Goal: Communication & Community: Connect with others

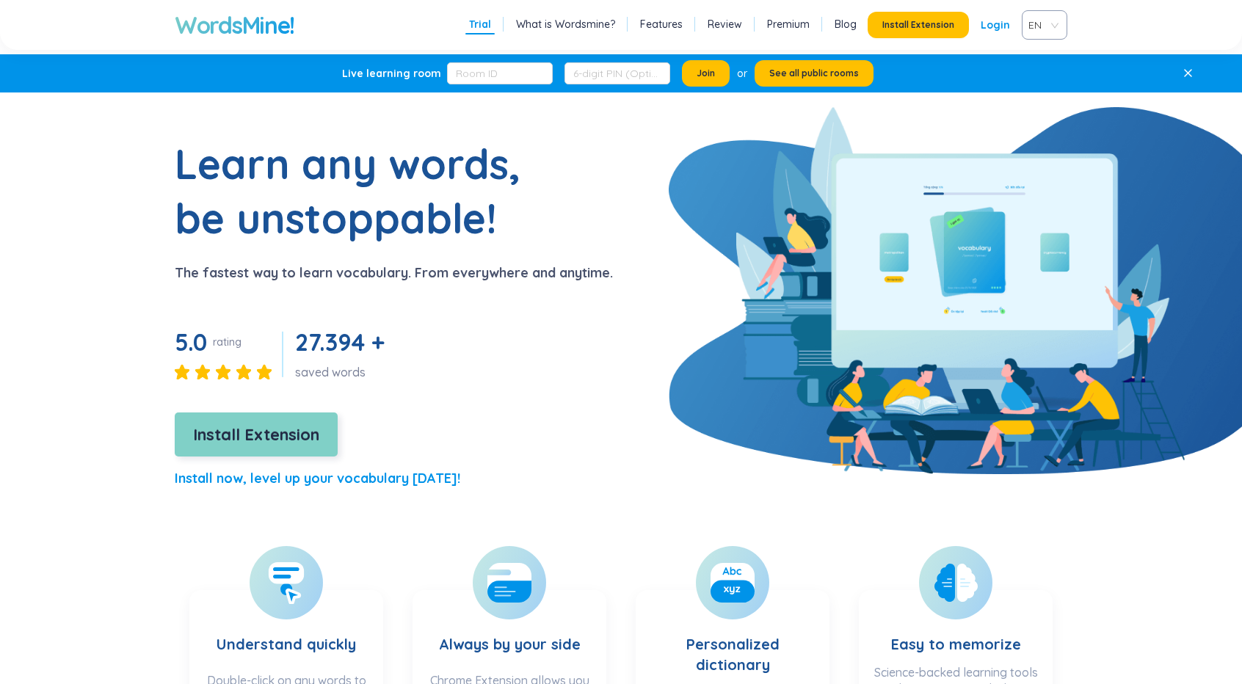
click at [312, 440] on span "Install Extension" at bounding box center [256, 435] width 126 height 26
click at [696, 78] on span "Join" at bounding box center [705, 74] width 18 height 12
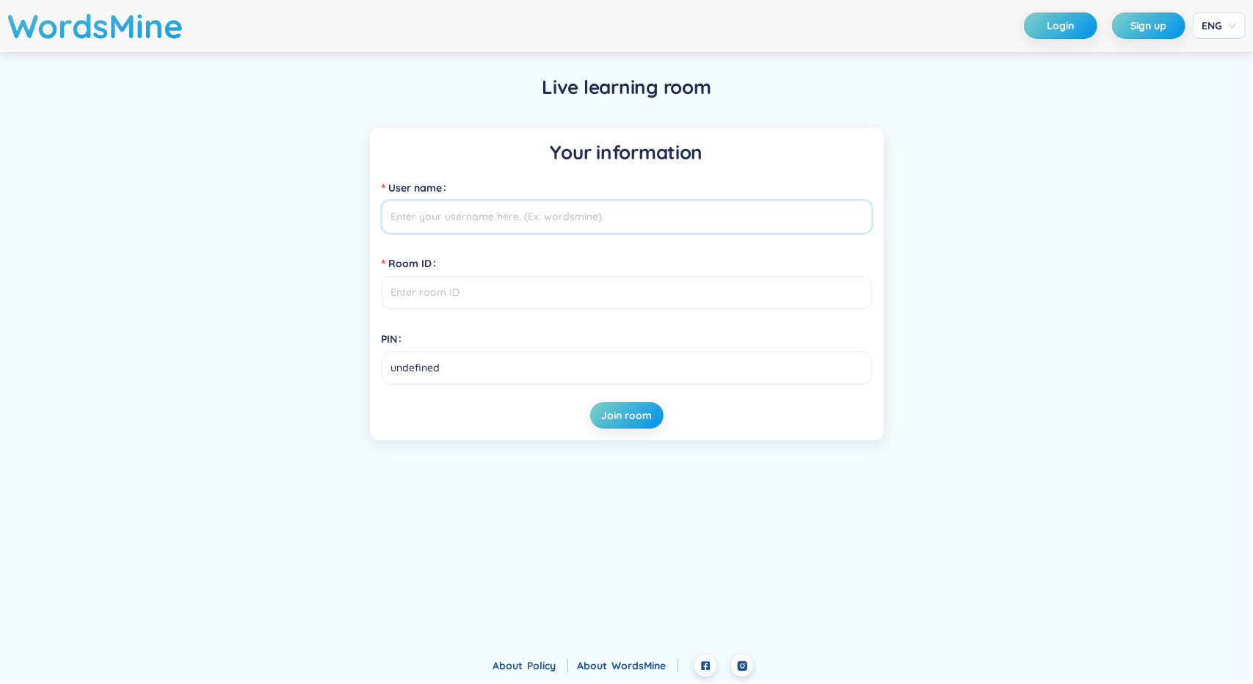
click at [577, 219] on input "User name" at bounding box center [627, 216] width 490 height 33
type input "Z"
click at [464, 294] on input "Room ID" at bounding box center [627, 292] width 490 height 33
click at [1159, 134] on div "Live learning room Your information User name Zayabn Room ID PIN undefined Join…" at bounding box center [626, 257] width 1253 height 410
click at [1159, 7] on header "WordsMine Login Sign up ENG" at bounding box center [626, 26] width 1253 height 52
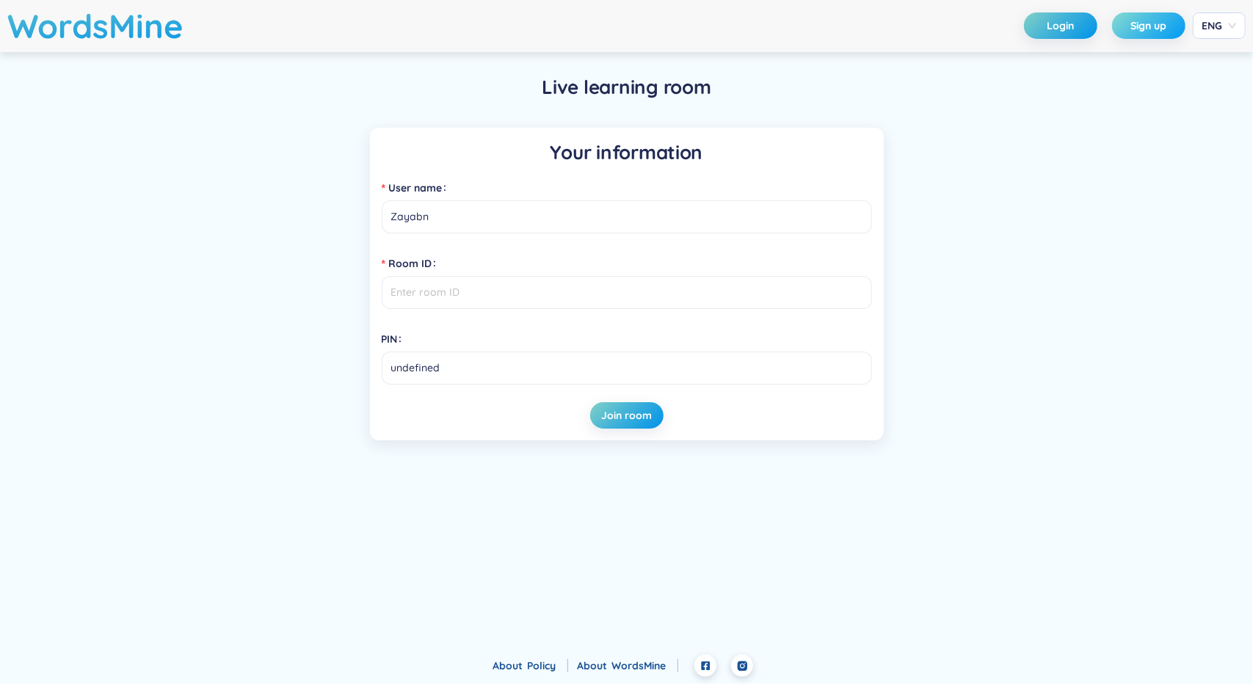
click at [1158, 29] on span "Sign up" at bounding box center [1149, 25] width 36 height 15
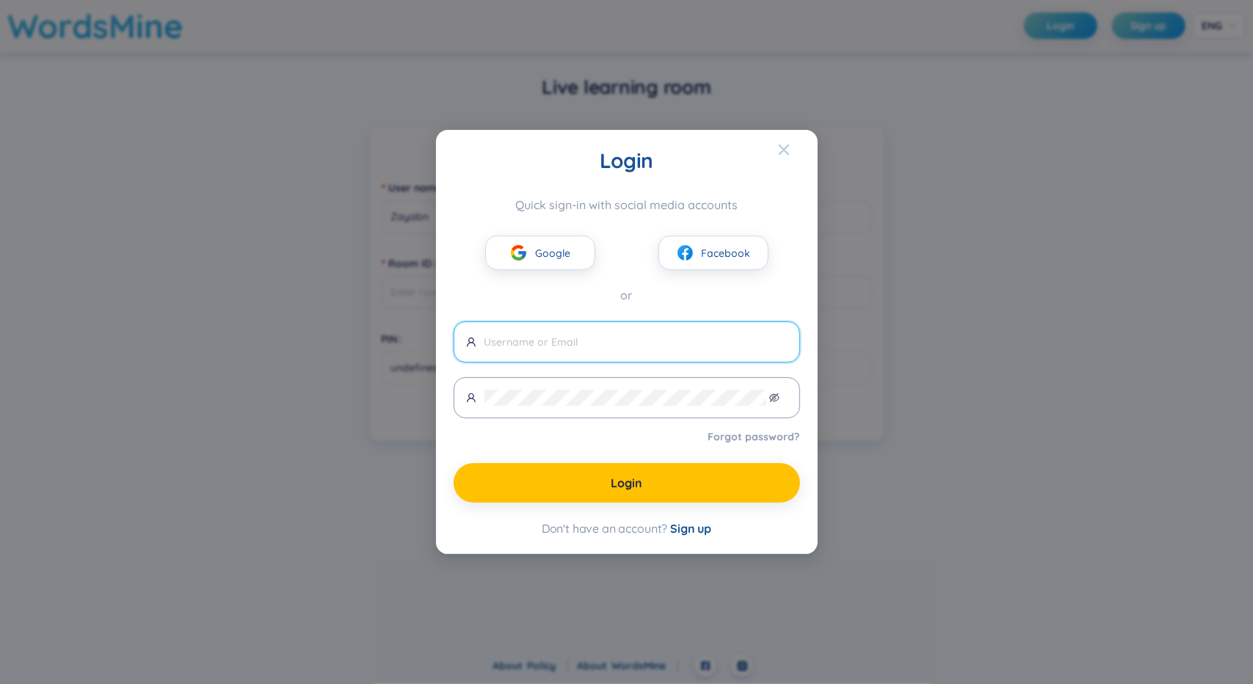
click at [792, 145] on span "Close" at bounding box center [798, 150] width 40 height 40
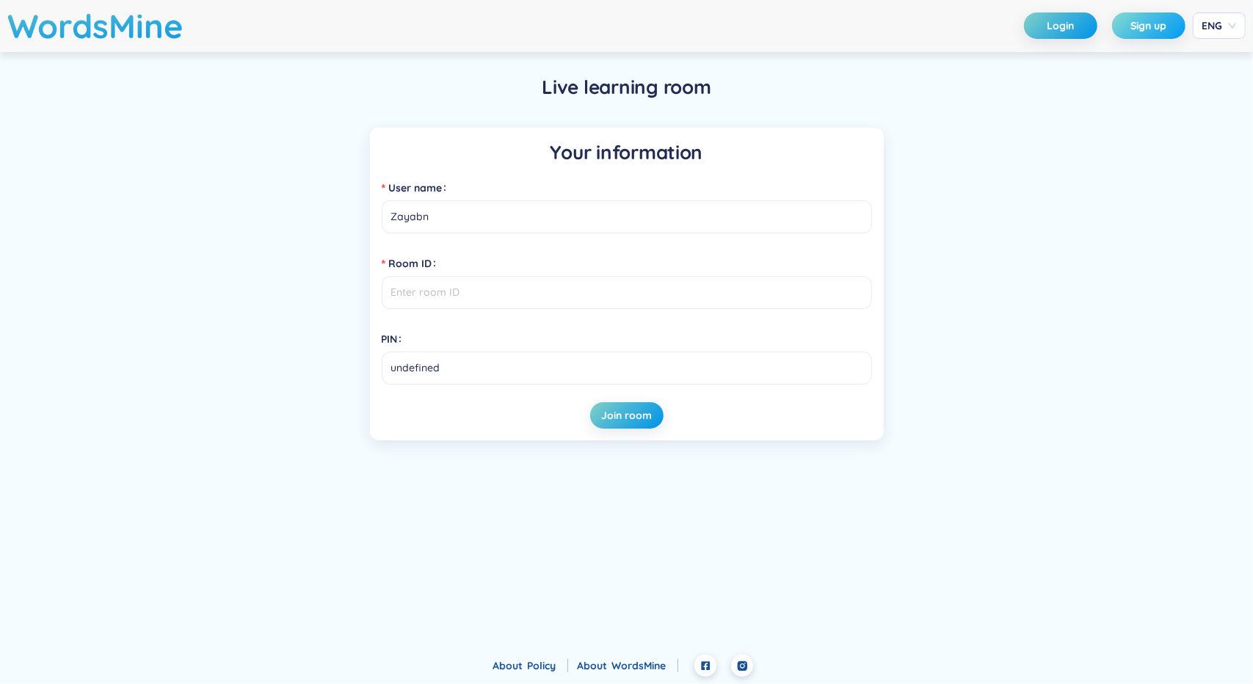
click at [1134, 26] on span "Sign up" at bounding box center [1149, 25] width 36 height 15
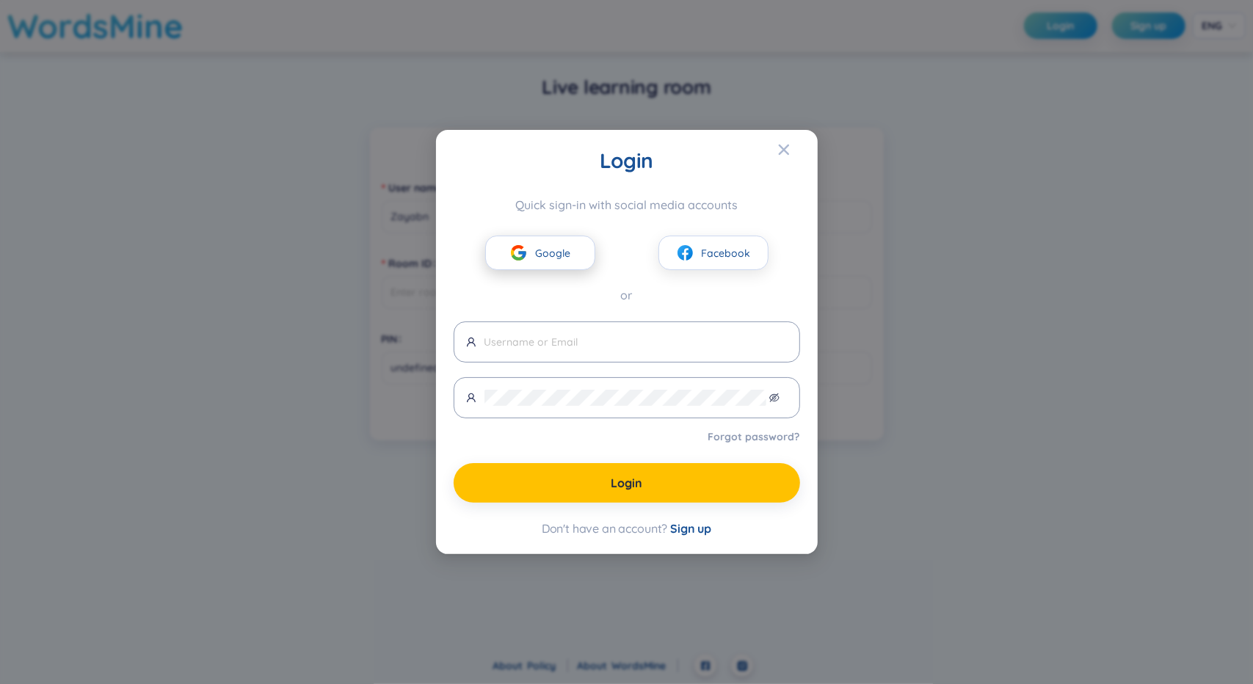
click at [571, 254] on button "Google" at bounding box center [540, 253] width 110 height 34
type input "khishigzayabatzorig419559694542"
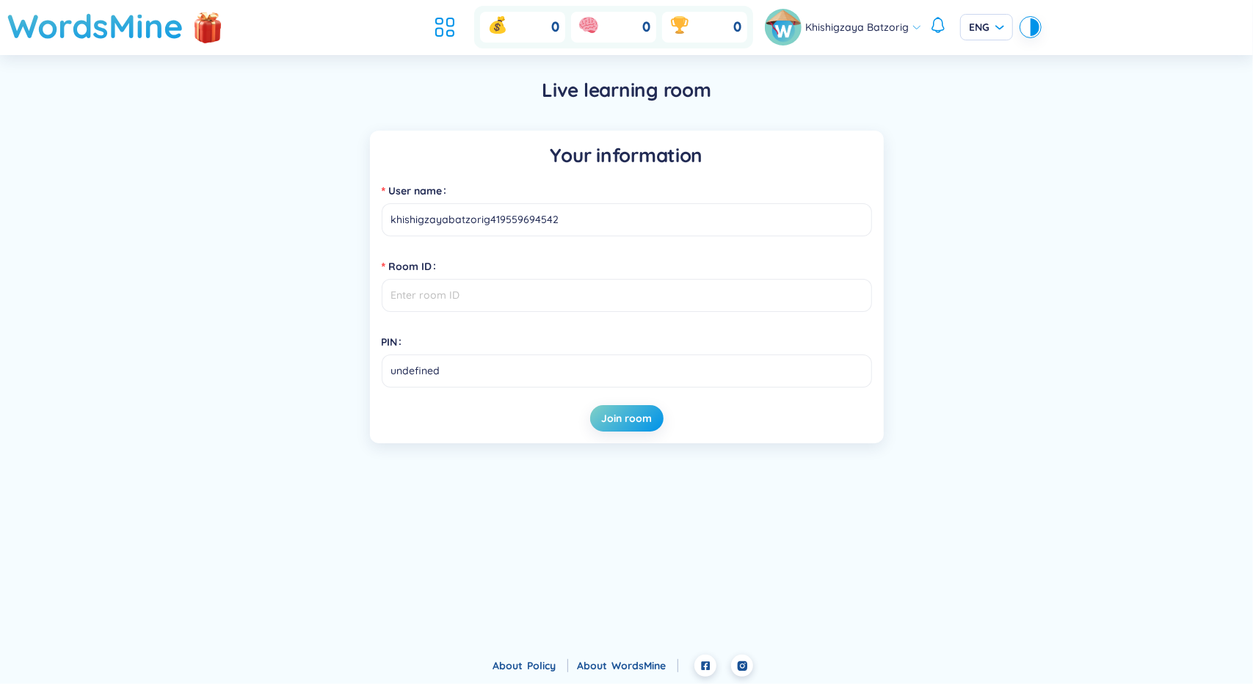
click at [546, 258] on div "Room ID" at bounding box center [627, 266] width 490 height 23
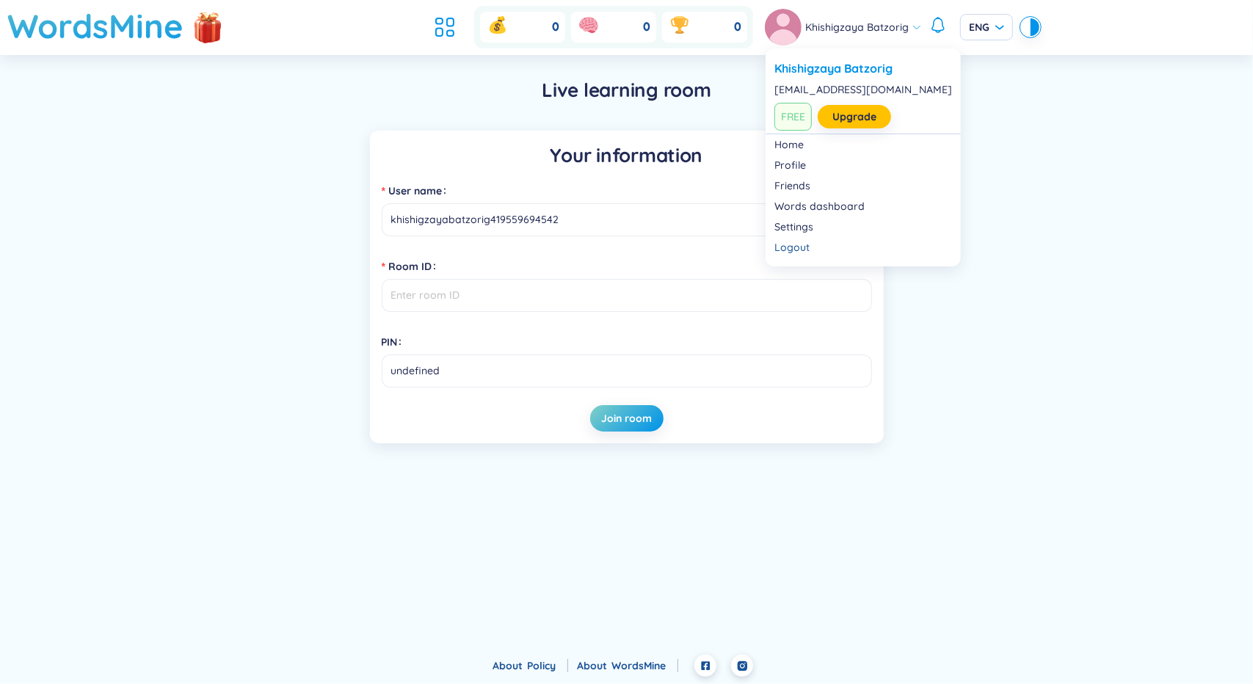
click at [857, 31] on span "Khishigzaya Batzorig" at bounding box center [856, 27] width 103 height 16
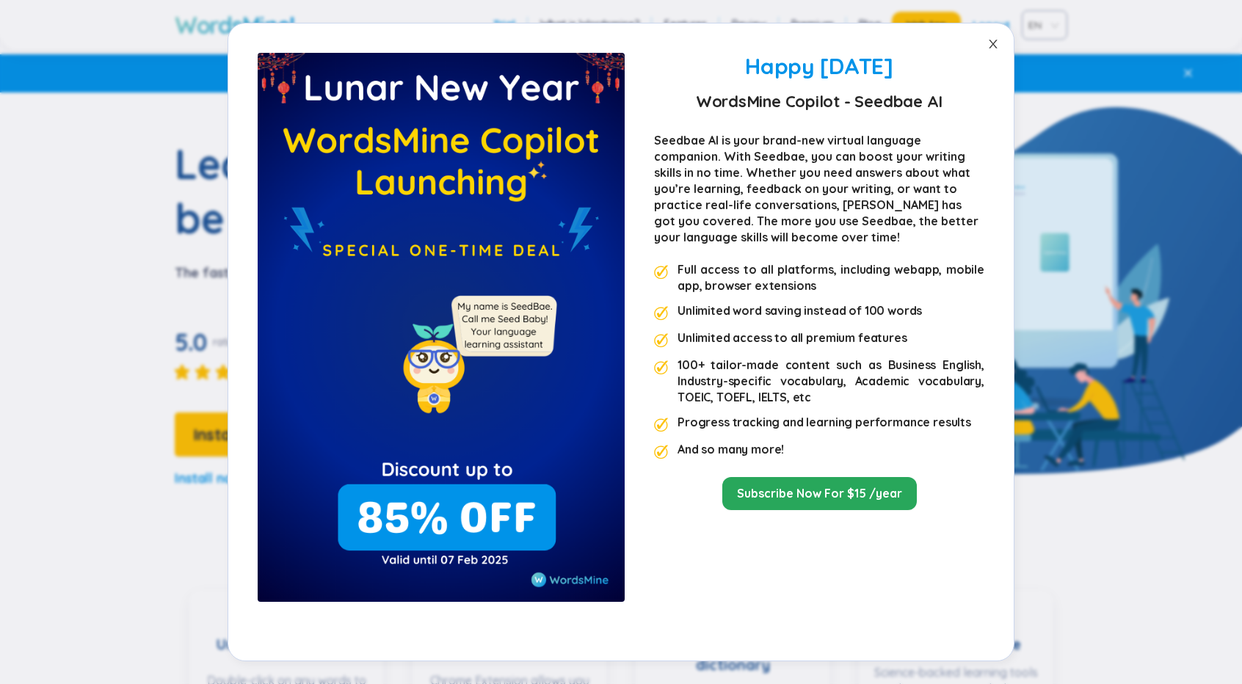
click at [989, 39] on span "Close" at bounding box center [992, 43] width 41 height 41
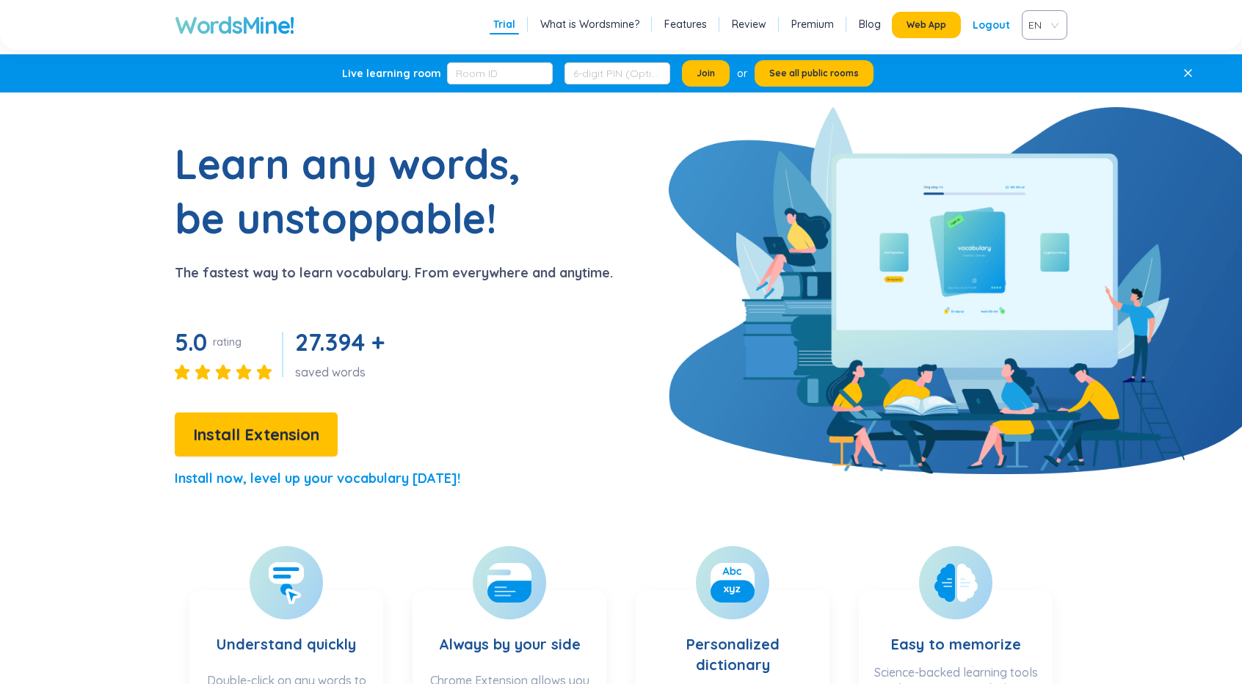
click at [110, 164] on div "Learn any words, be unstoppable! The fastest way to learn vocabulary. From ever…" at bounding box center [334, 318] width 555 height 365
click at [443, 167] on h1 "Learn any words, be unstoppable!" at bounding box center [358, 190] width 367 height 109
click at [440, 167] on h1 "Learn any words, be unstoppable!" at bounding box center [358, 190] width 367 height 109
